Goal: Information Seeking & Learning: Learn about a topic

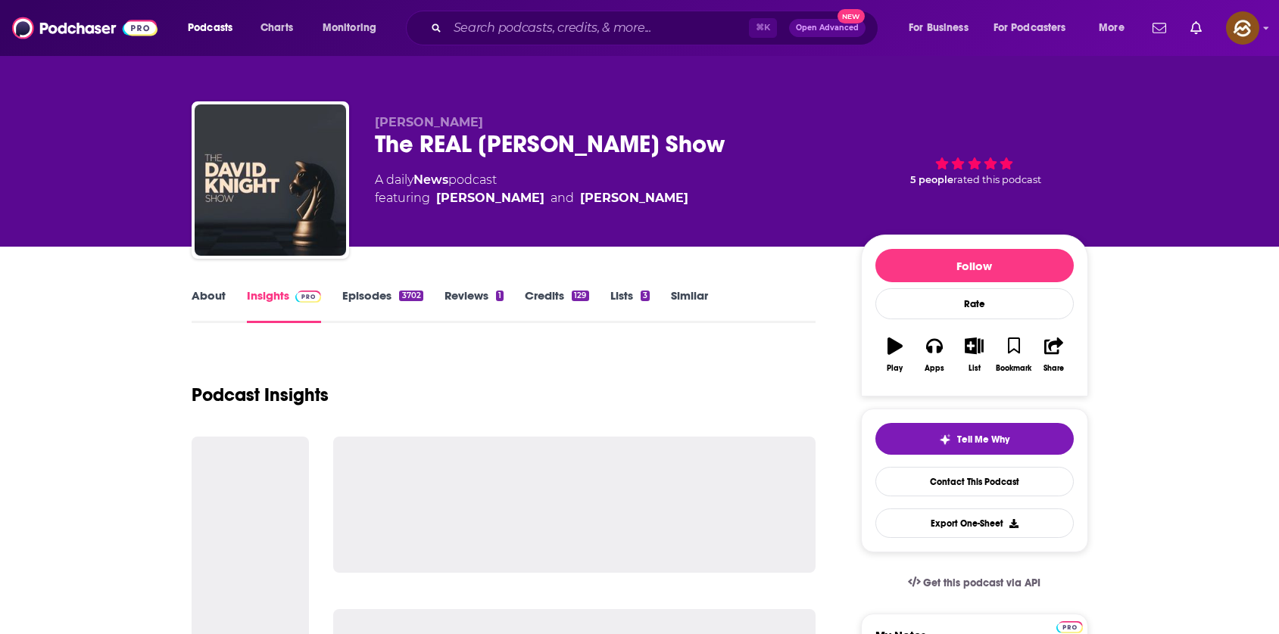
scroll to position [608, 0]
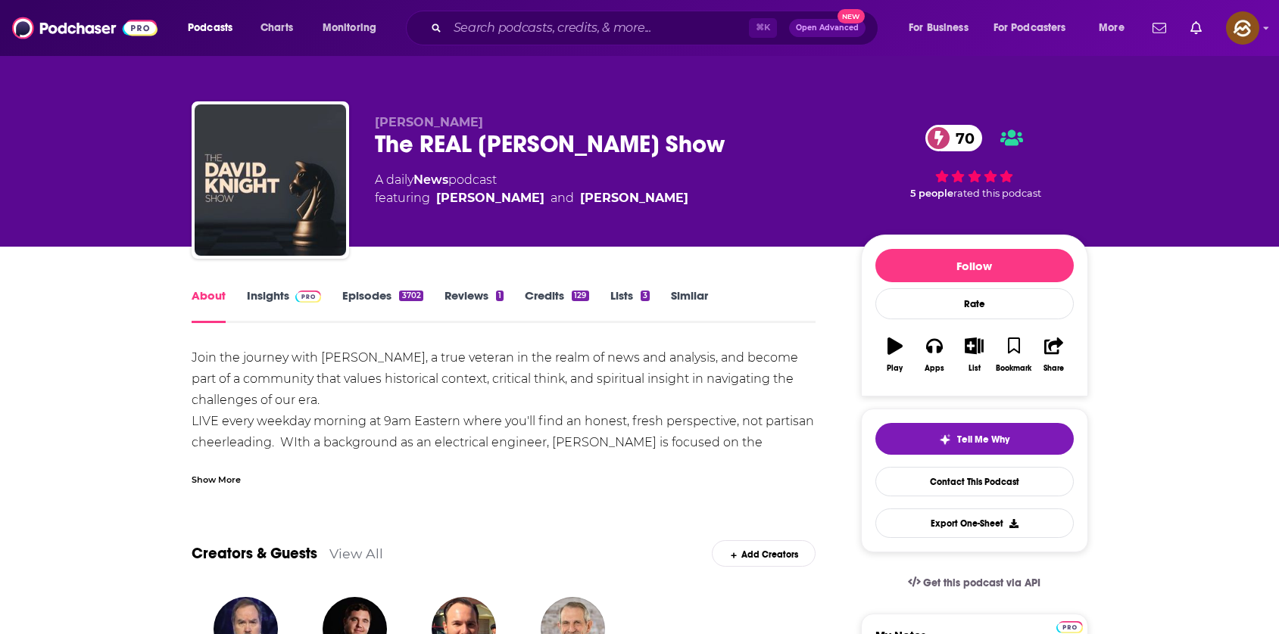
click at [261, 289] on link "Insights" at bounding box center [284, 305] width 75 height 35
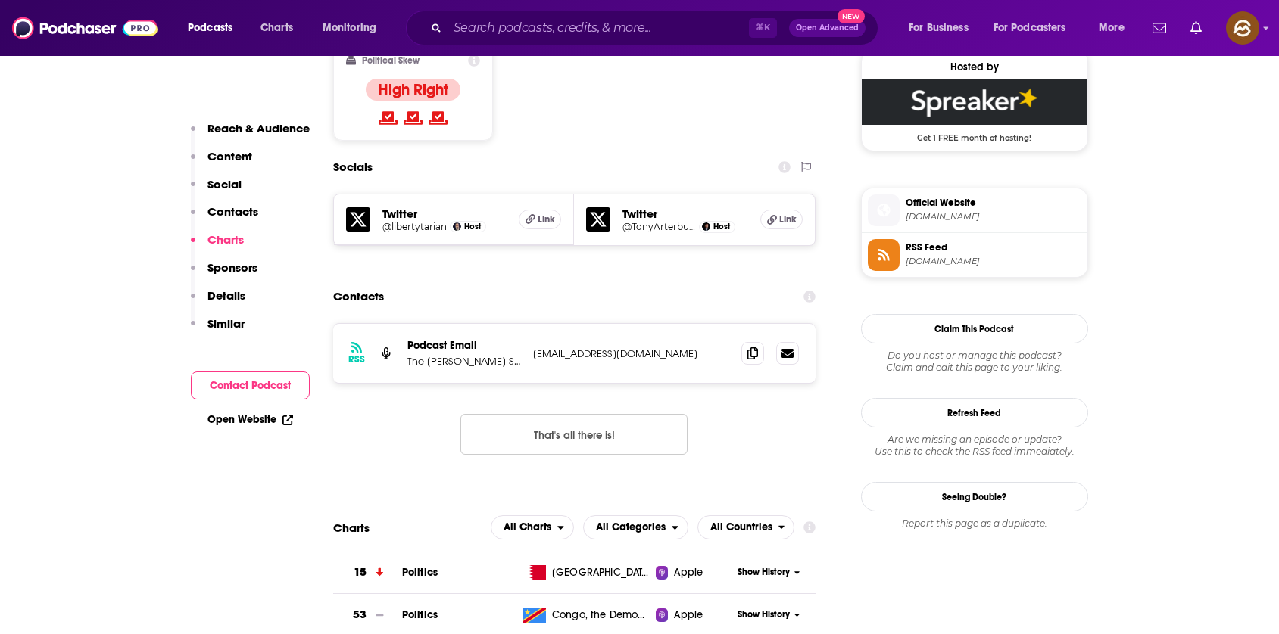
scroll to position [1223, 0]
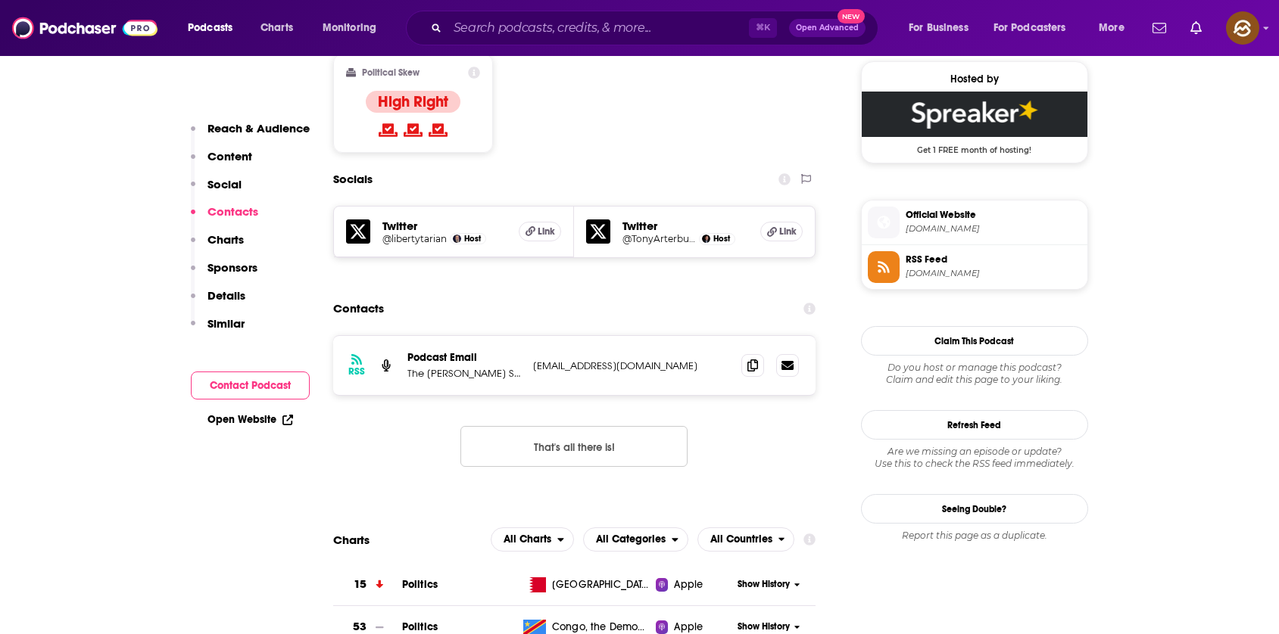
click at [362, 220] on icon at bounding box center [358, 232] width 24 height 24
click at [592, 220] on icon at bounding box center [598, 232] width 24 height 24
click at [868, 226] on span at bounding box center [884, 222] width 32 height 16
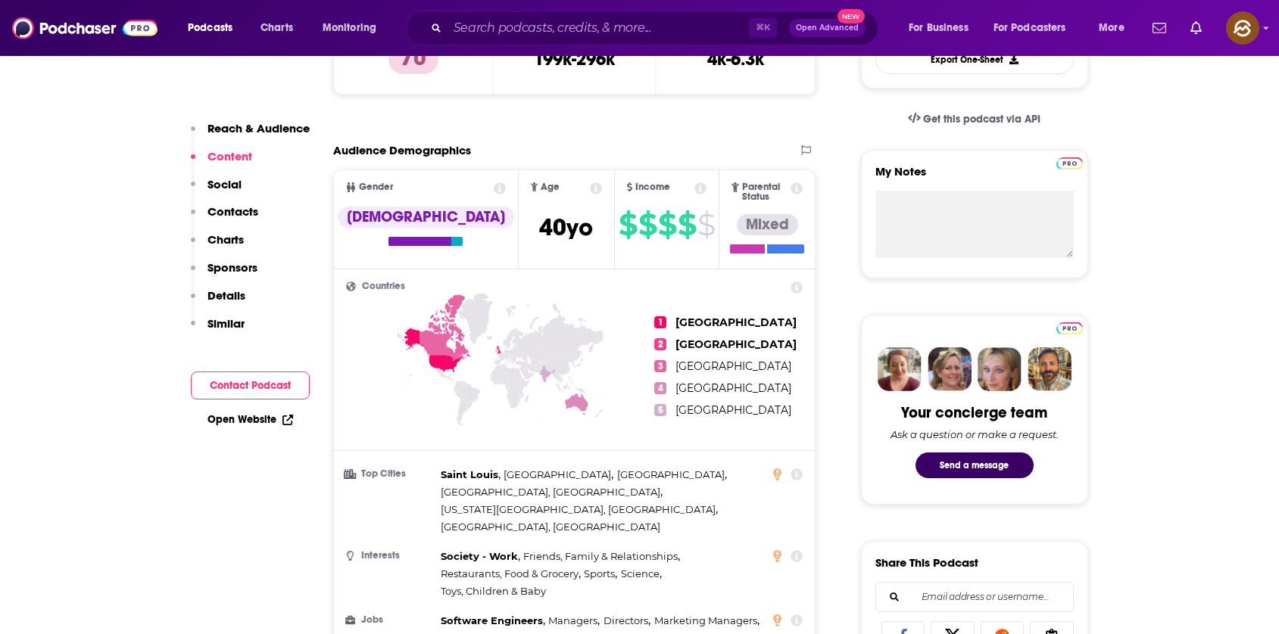
scroll to position [541, 0]
